Goal: Information Seeking & Learning: Learn about a topic

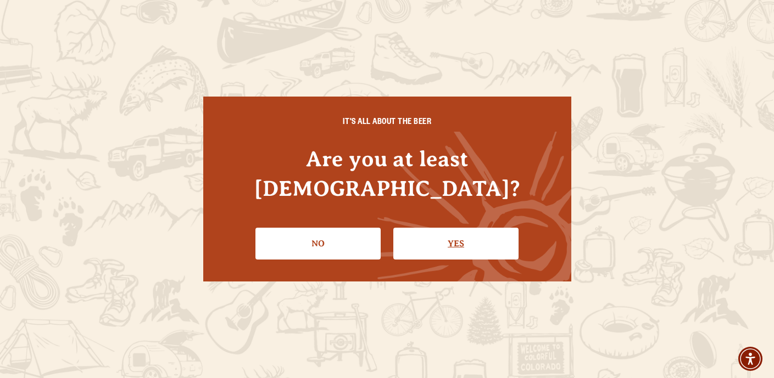
click at [454, 228] on link "Yes" at bounding box center [455, 244] width 125 height 32
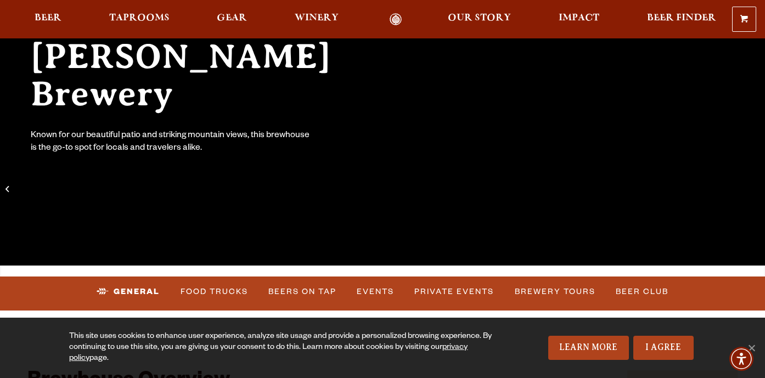
scroll to position [384, 0]
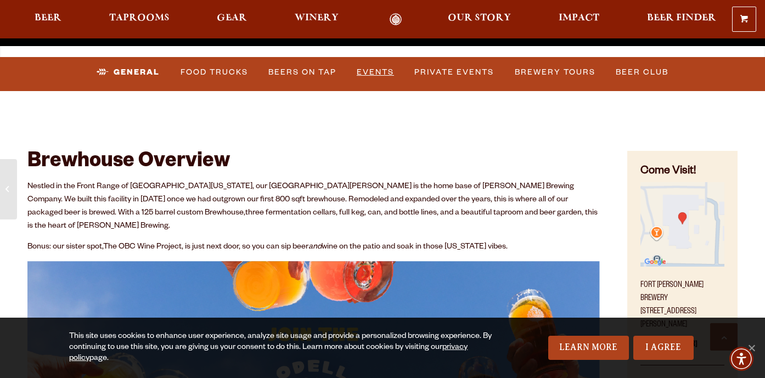
click at [368, 70] on link "Events" at bounding box center [376, 72] width 46 height 25
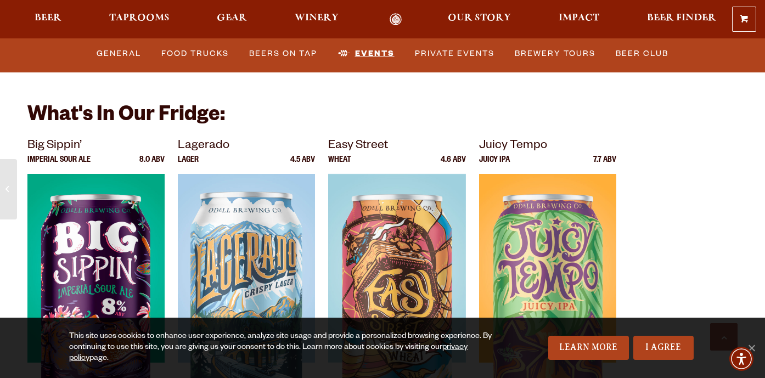
scroll to position [3654, 0]
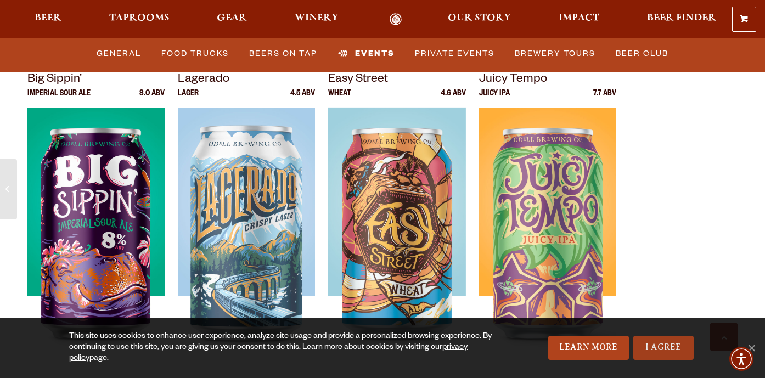
click at [664, 348] on link "I Agree" at bounding box center [664, 348] width 60 height 24
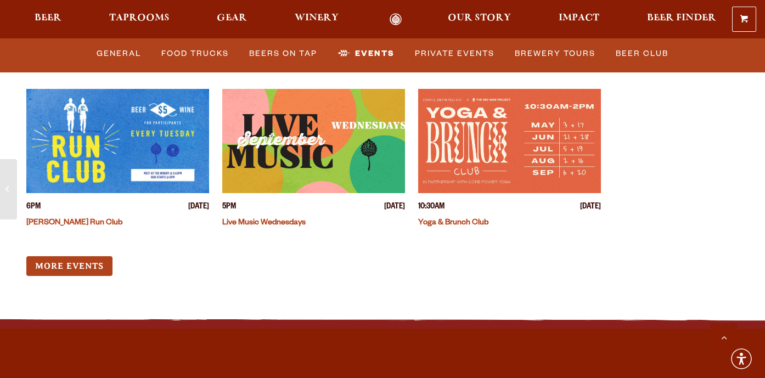
scroll to position [4057, 0]
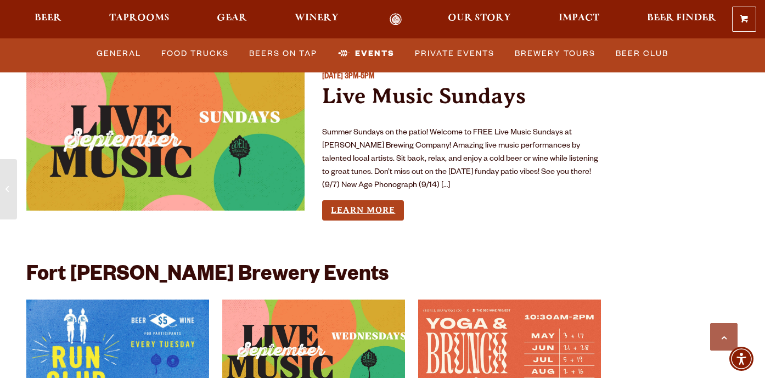
click at [366, 201] on link "Learn More" at bounding box center [363, 210] width 82 height 20
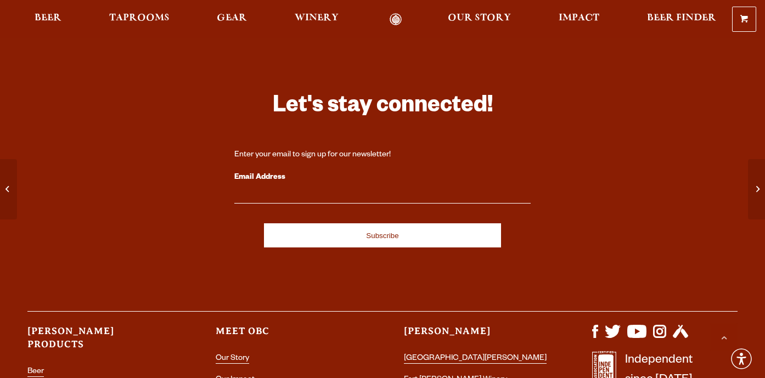
scroll to position [824, 0]
